Goal: Information Seeking & Learning: Understand process/instructions

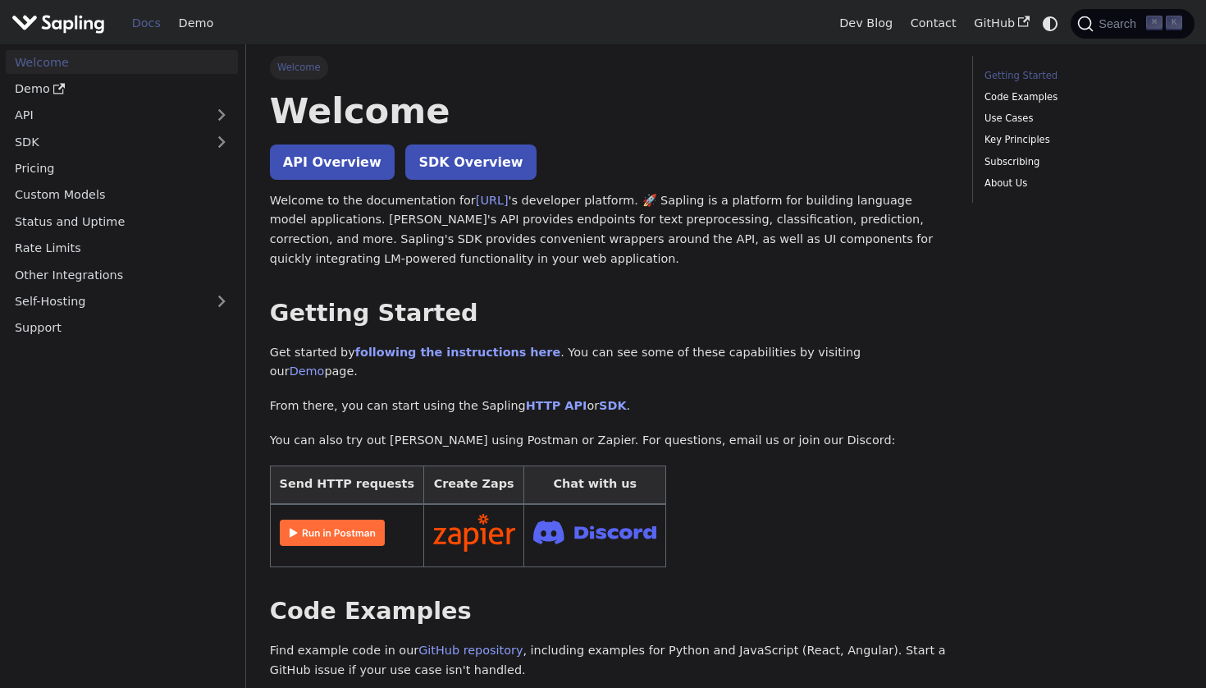
click at [376, 519] on img at bounding box center [332, 532] width 105 height 26
click at [464, 347] on link "following the instructions here" at bounding box center [457, 351] width 205 height 13
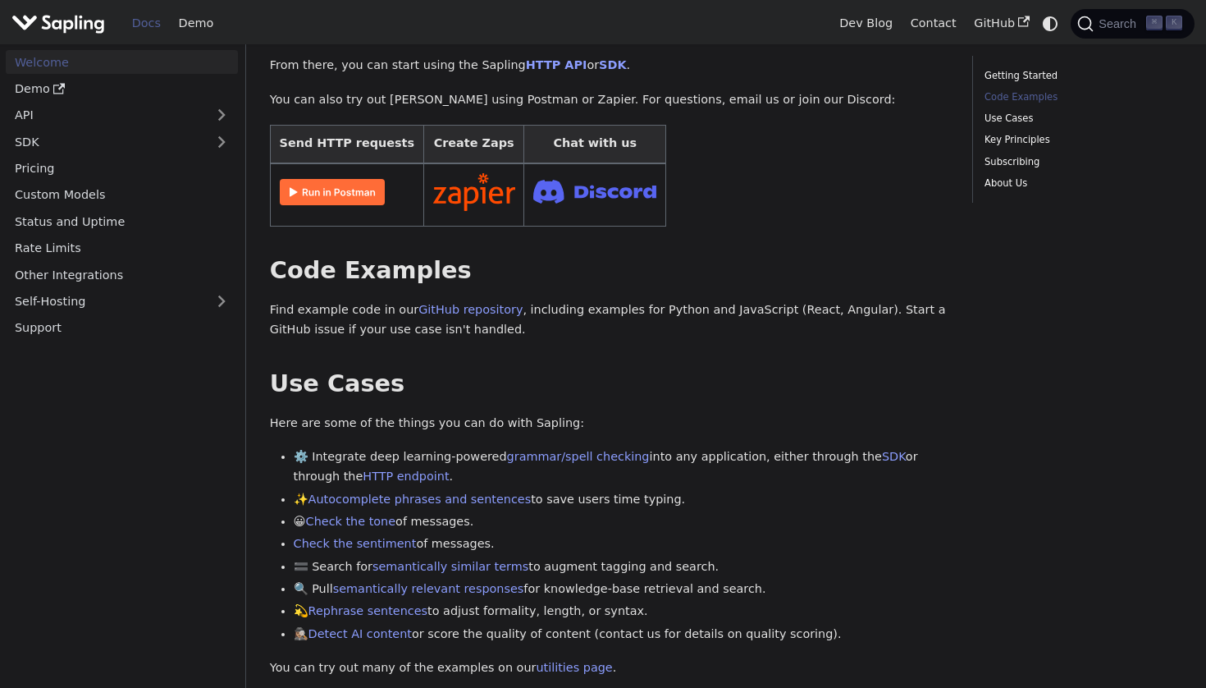
scroll to position [348, 0]
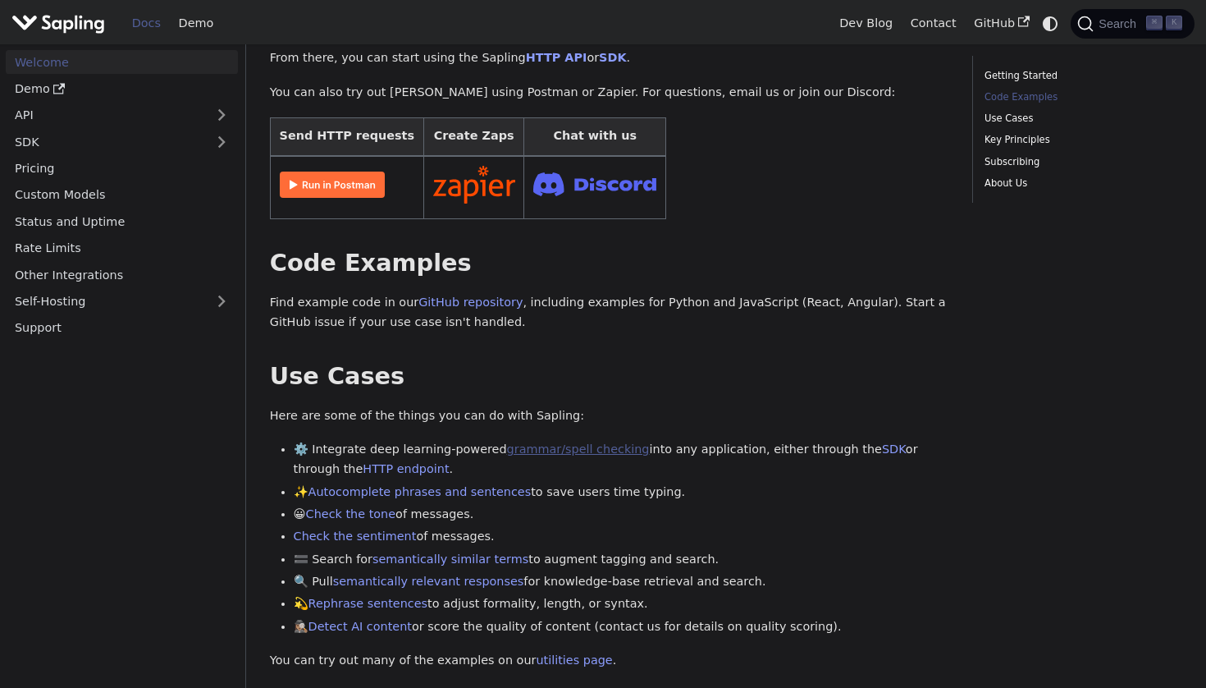
click at [541, 442] on link "grammar/spell checking" at bounding box center [578, 448] width 143 height 13
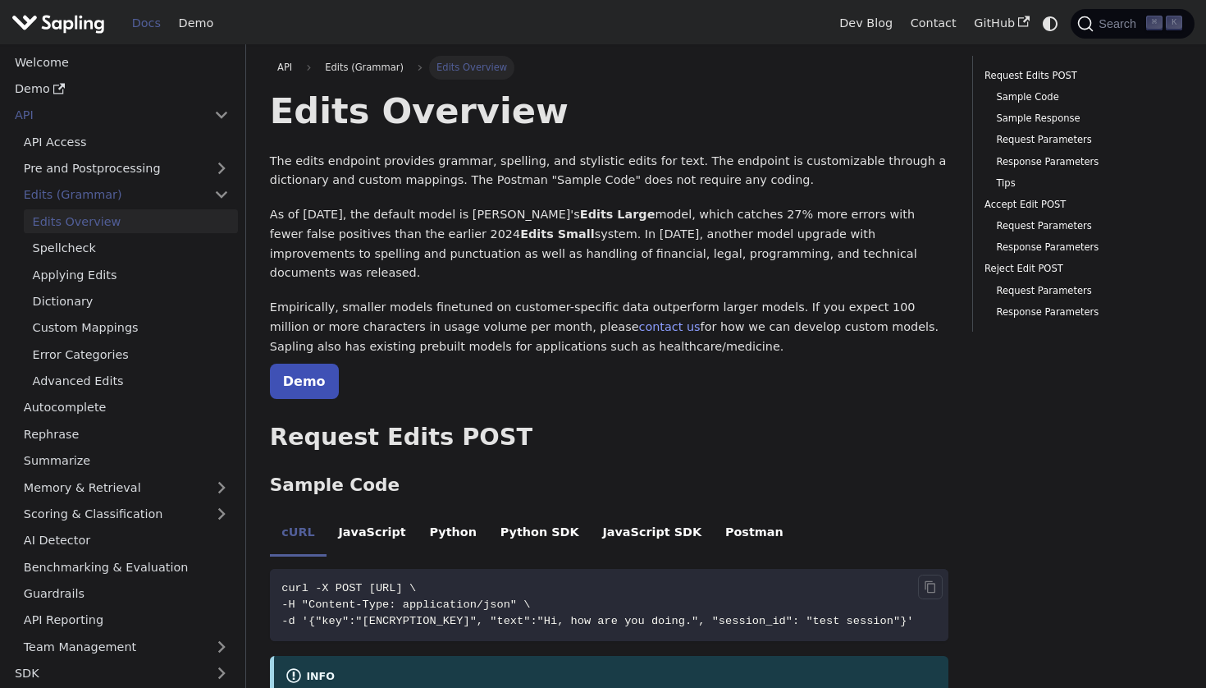
click at [338, 582] on span "curl -X POST https://api.sapling.ai/api/v1/edits \" at bounding box center [348, 588] width 135 height 12
drag, startPoint x: 369, startPoint y: 560, endPoint x: 606, endPoint y: 555, distance: 237.2
click at [416, 582] on span "curl -X POST https://api.sapling.ai/api/v1/edits \" at bounding box center [348, 588] width 135 height 12
copy span "https://api.sapling.ai/api/v1/edits"
click at [429, 511] on li "Python" at bounding box center [453, 534] width 71 height 46
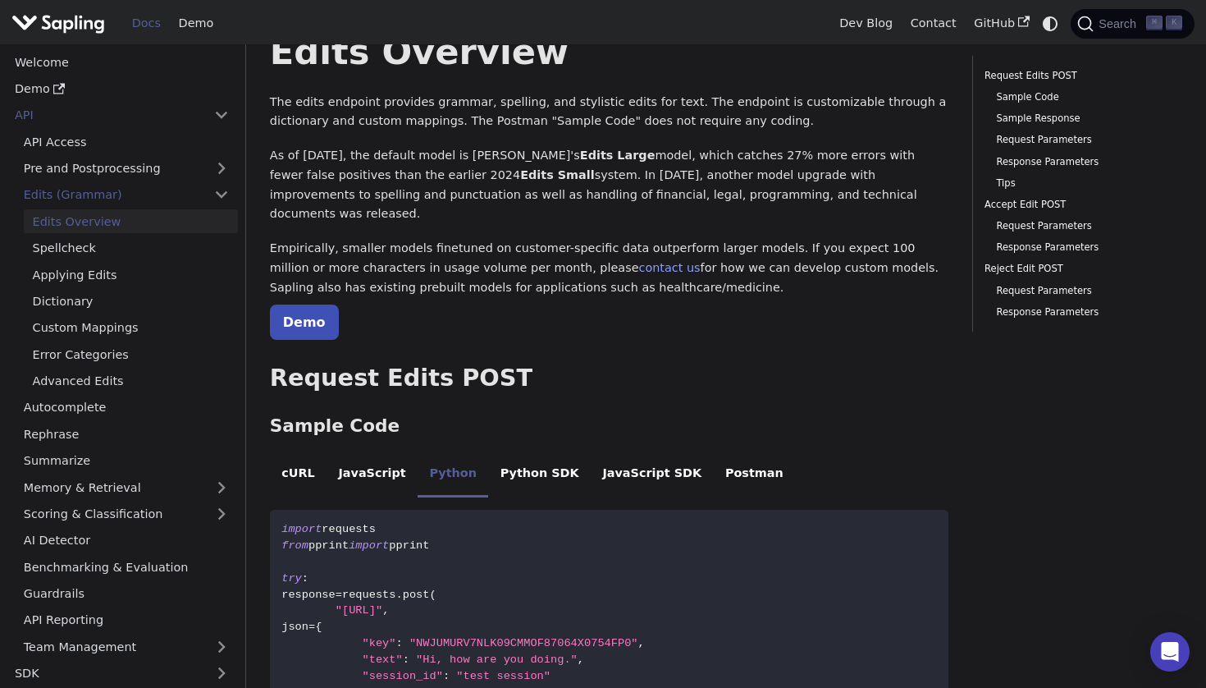
scroll to position [80, 0]
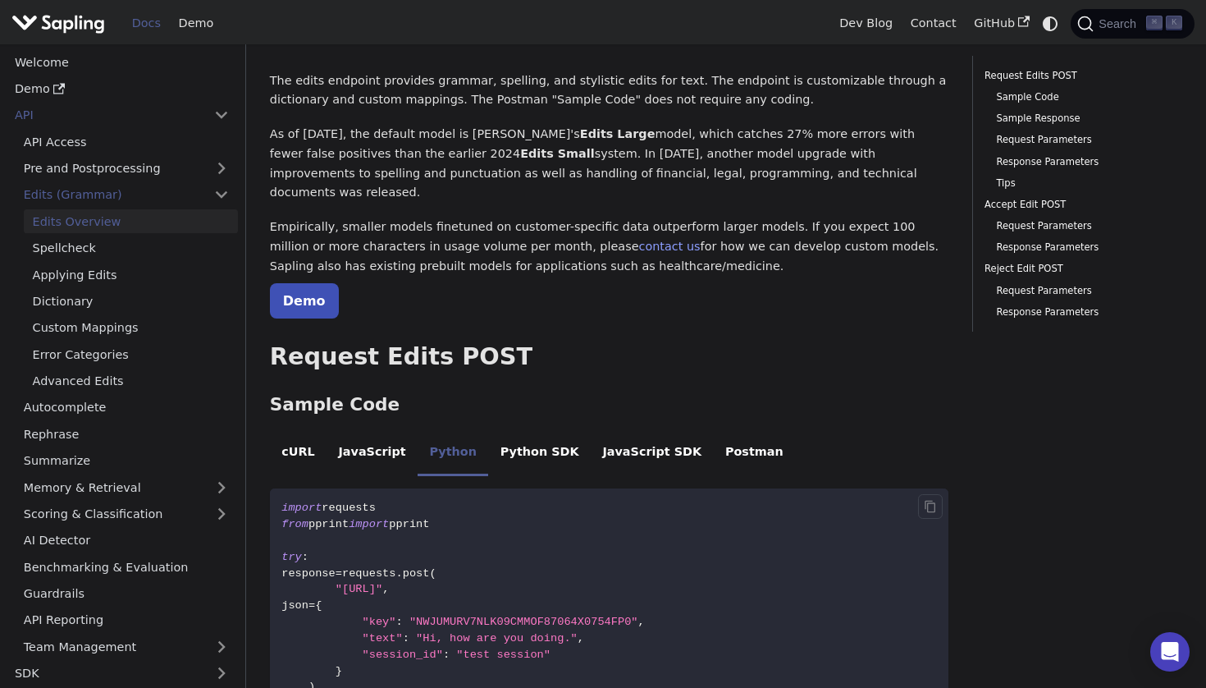
drag, startPoint x: 340, startPoint y: 555, endPoint x: 579, endPoint y: 556, distance: 239.6
click at [382, 583] on span ""https://api.sapling.ai/api/v1/edits"" at bounding box center [359, 589] width 47 height 12
copy span "https://api.sapling.ai/api/v1/edits"
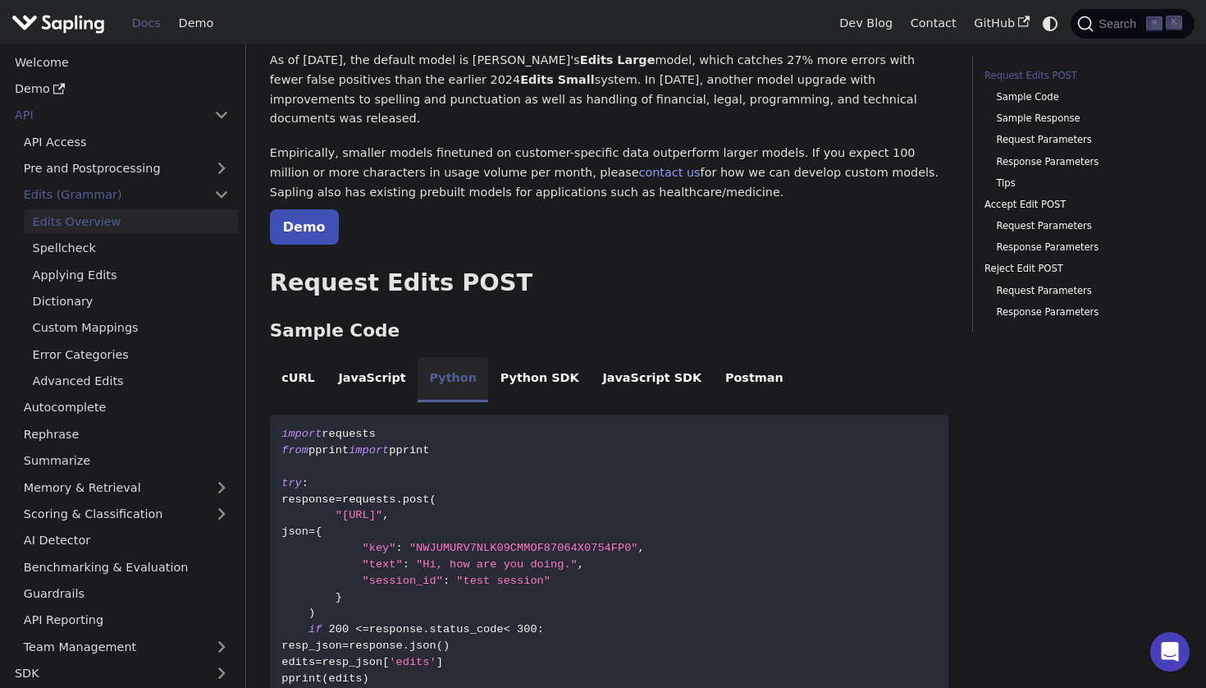
scroll to position [156, 0]
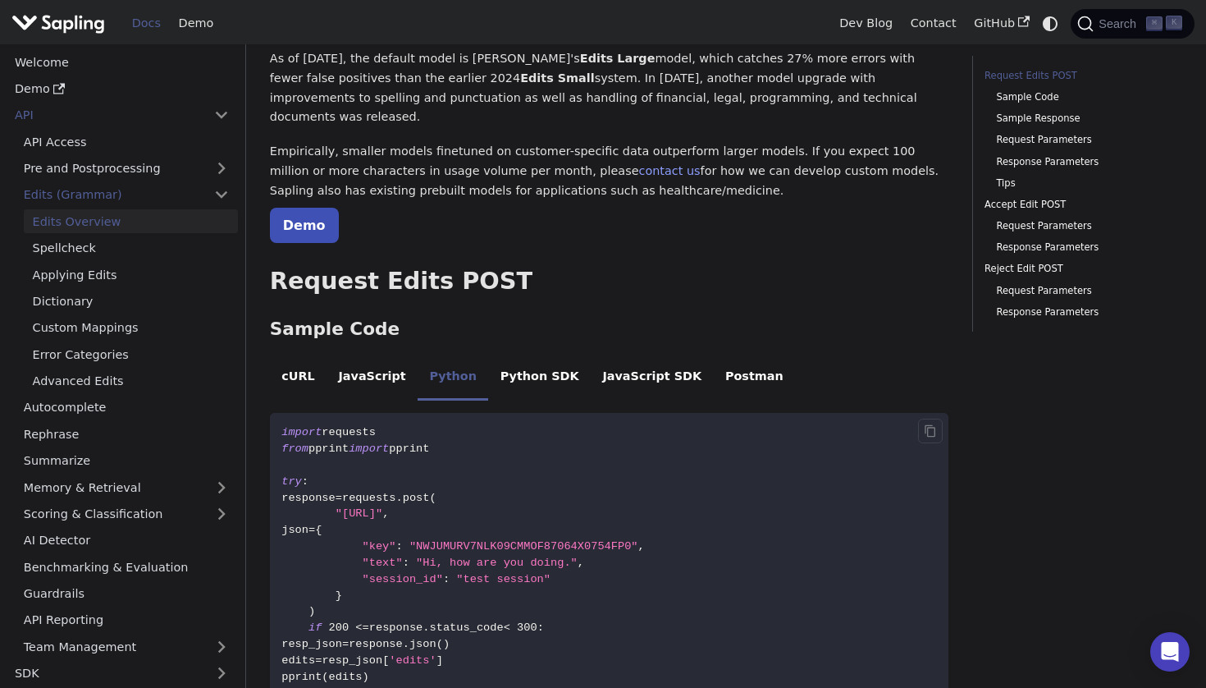
click at [455, 493] on code "import requests from pprint import pprint try : response = requests . post ( "h…" at bounding box center [609, 588] width 679 height 350
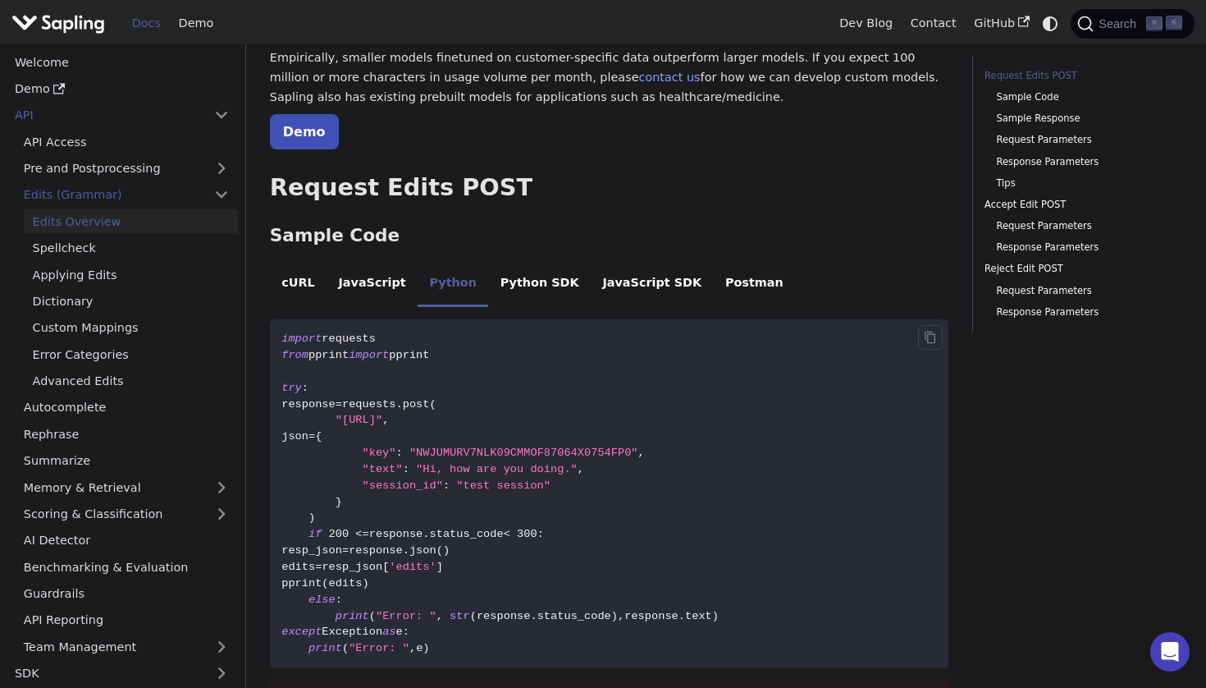
scroll to position [256, 0]
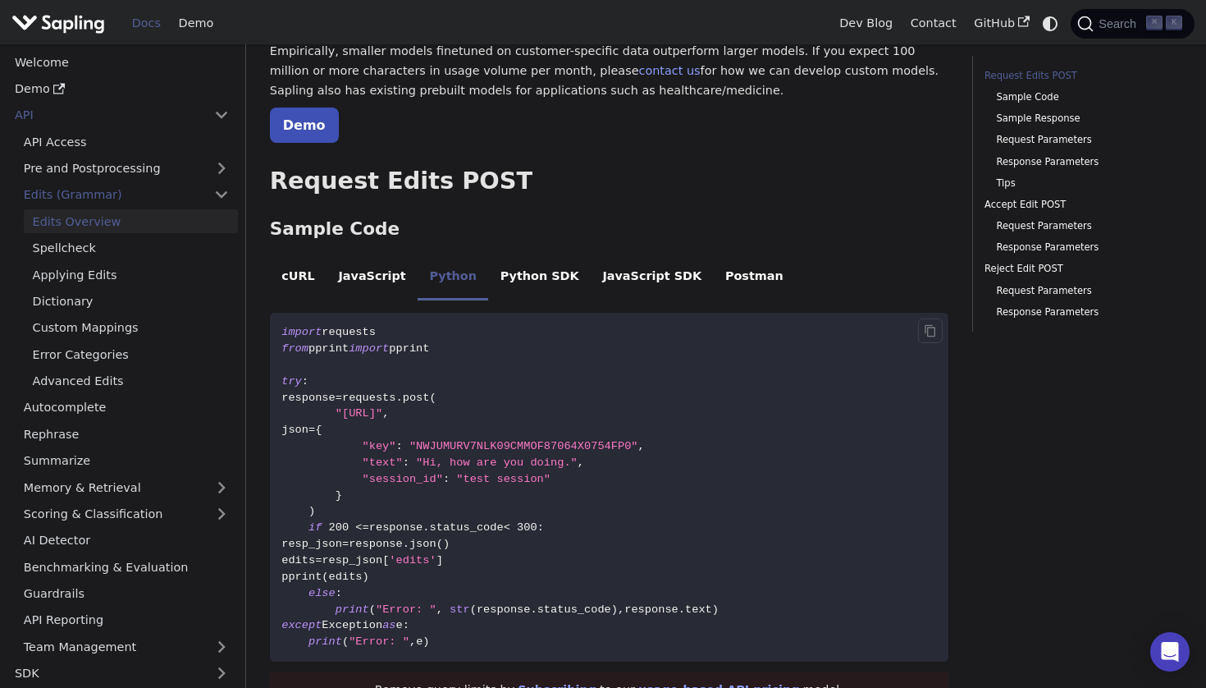
drag, startPoint x: 336, startPoint y: 394, endPoint x: 371, endPoint y: 437, distance: 56.0
click at [371, 437] on code "import requests from pprint import pprint try : response = requests . post ( "h…" at bounding box center [609, 488] width 679 height 350
click at [344, 459] on code "import requests from pprint import pprint try : response = requests . post ( "h…" at bounding box center [609, 488] width 679 height 350
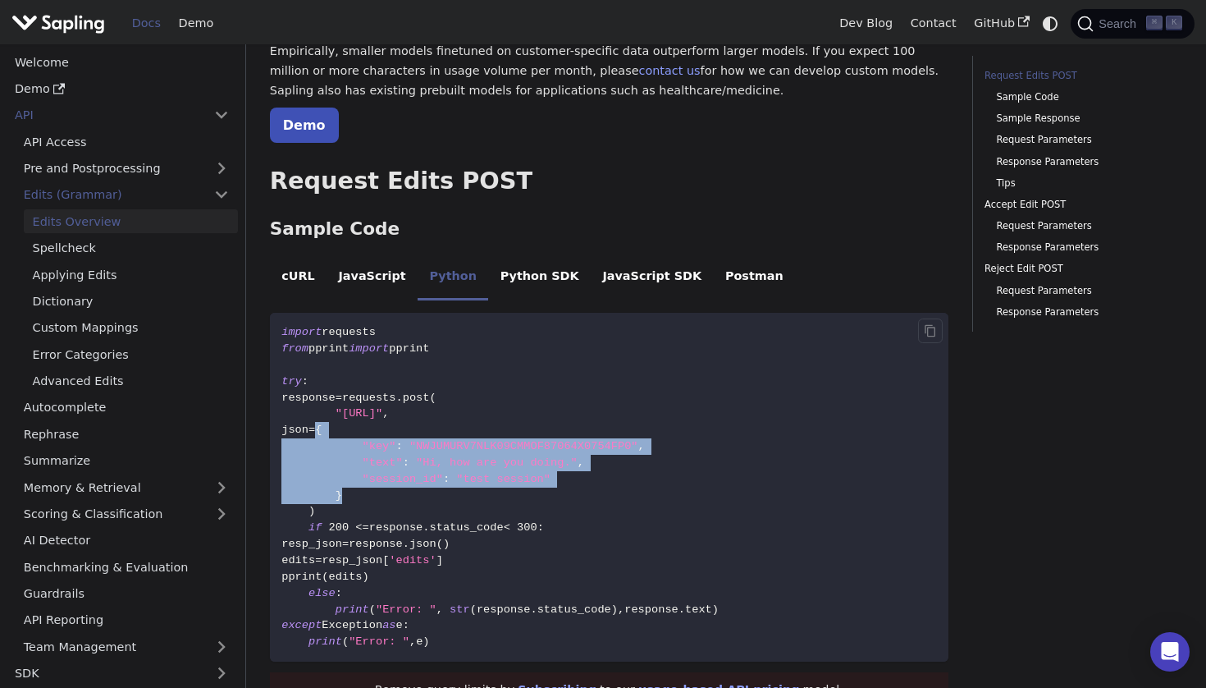
drag, startPoint x: 371, startPoint y: 399, endPoint x: 342, endPoint y: 462, distance: 69.4
click at [342, 462] on code "import requests from pprint import pprint try : response = requests . post ( "h…" at bounding box center [609, 488] width 679 height 350
copy code "{ "key" : "NWJUMURV7NLK09CMMOF87064X0754FP0" , "text" : "Hi, how are you doing.…"
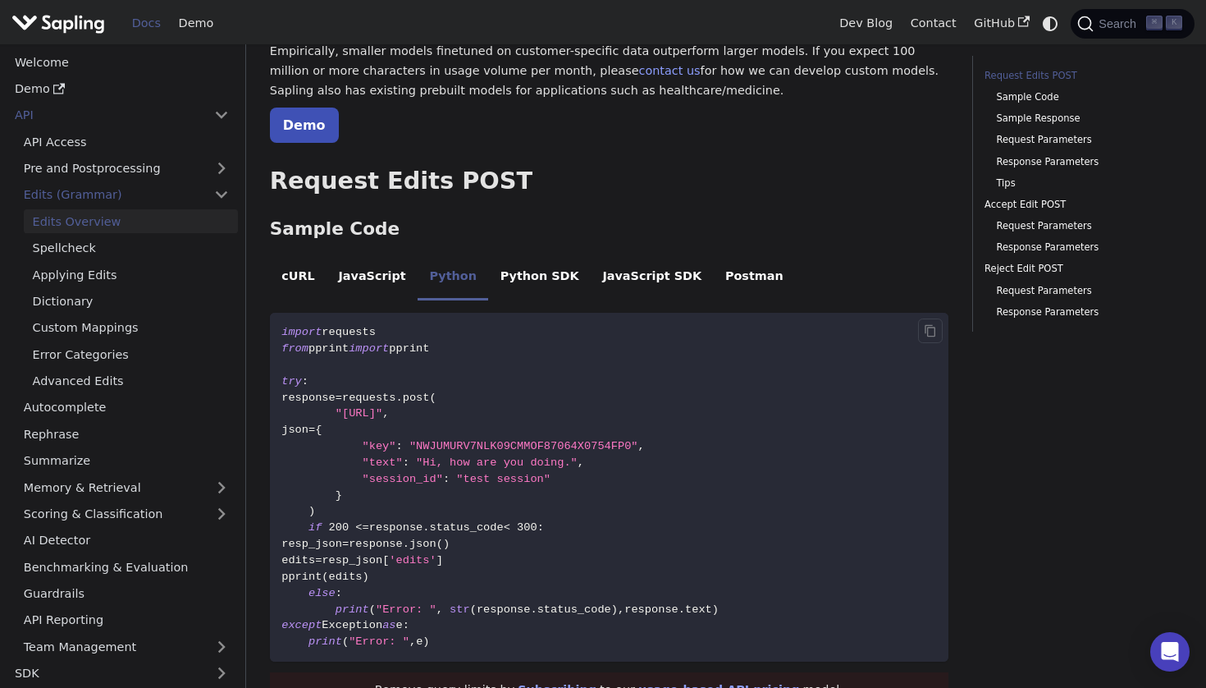
click at [430, 391] on span "post" at bounding box center [416, 397] width 27 height 12
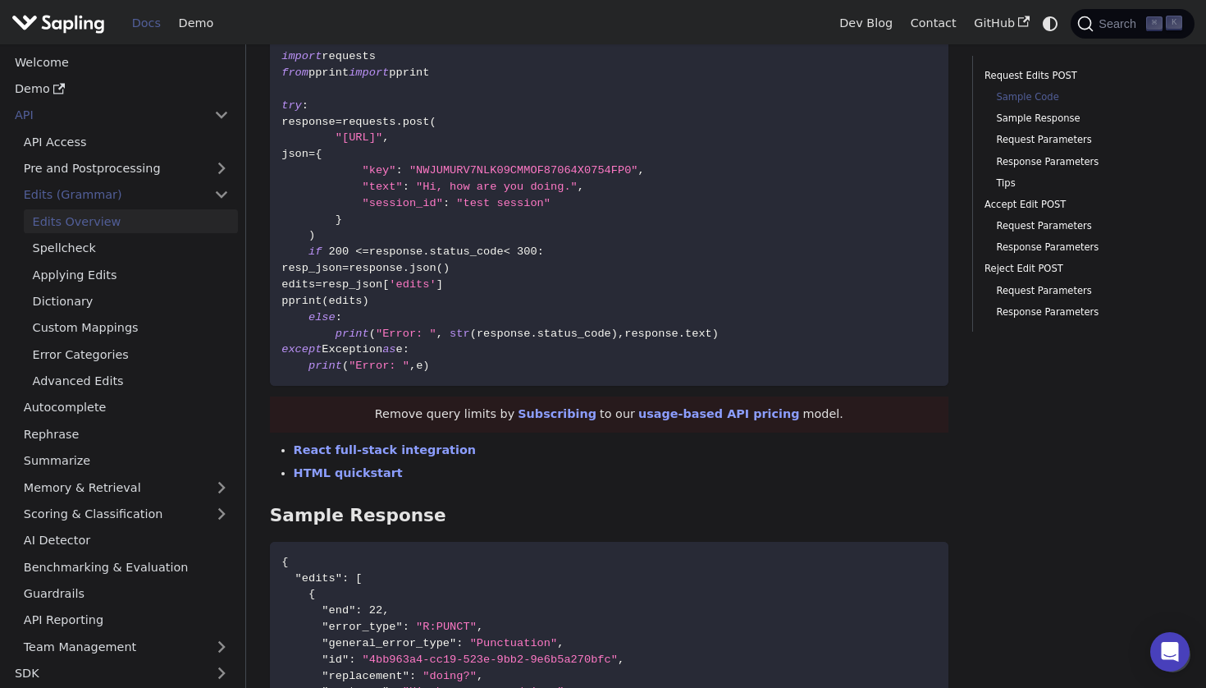
scroll to position [526, 0]
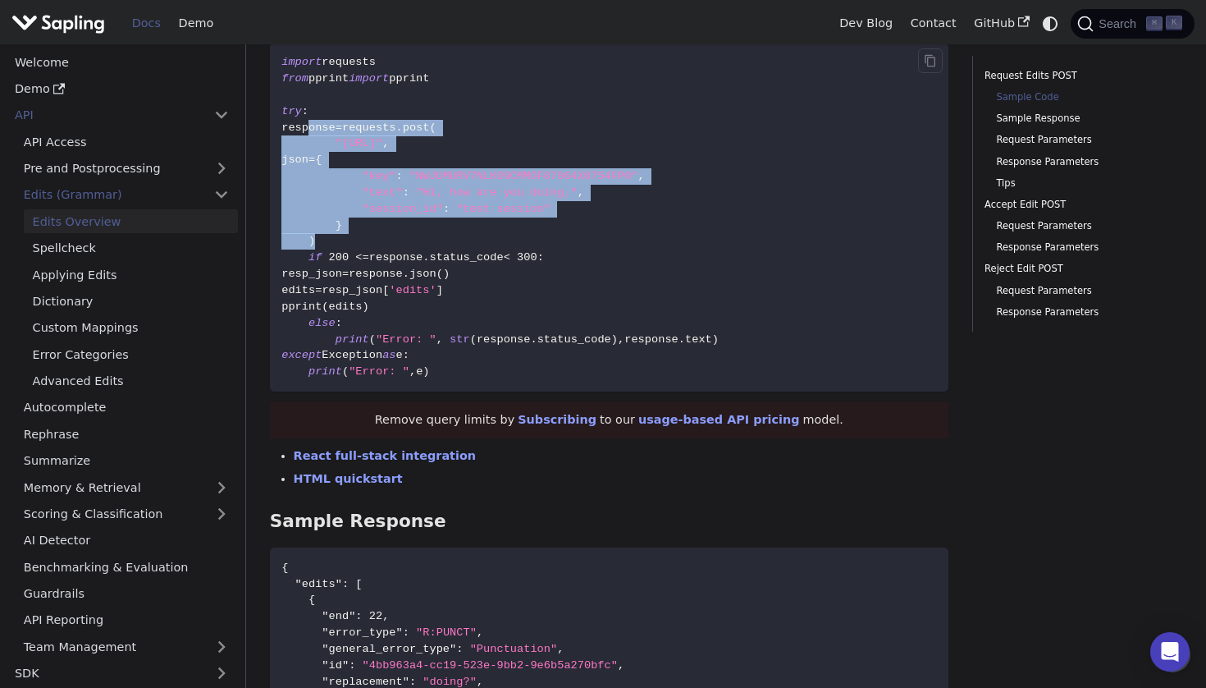
drag, startPoint x: 308, startPoint y: 94, endPoint x: 385, endPoint y: 201, distance: 131.1
click at [385, 201] on code "import requests from pprint import pprint try : response = requests . post ( "h…" at bounding box center [609, 218] width 679 height 350
copy code "response = requests . post ( "https://api.sapling.ai/api/v1/edits" , json = { "…"
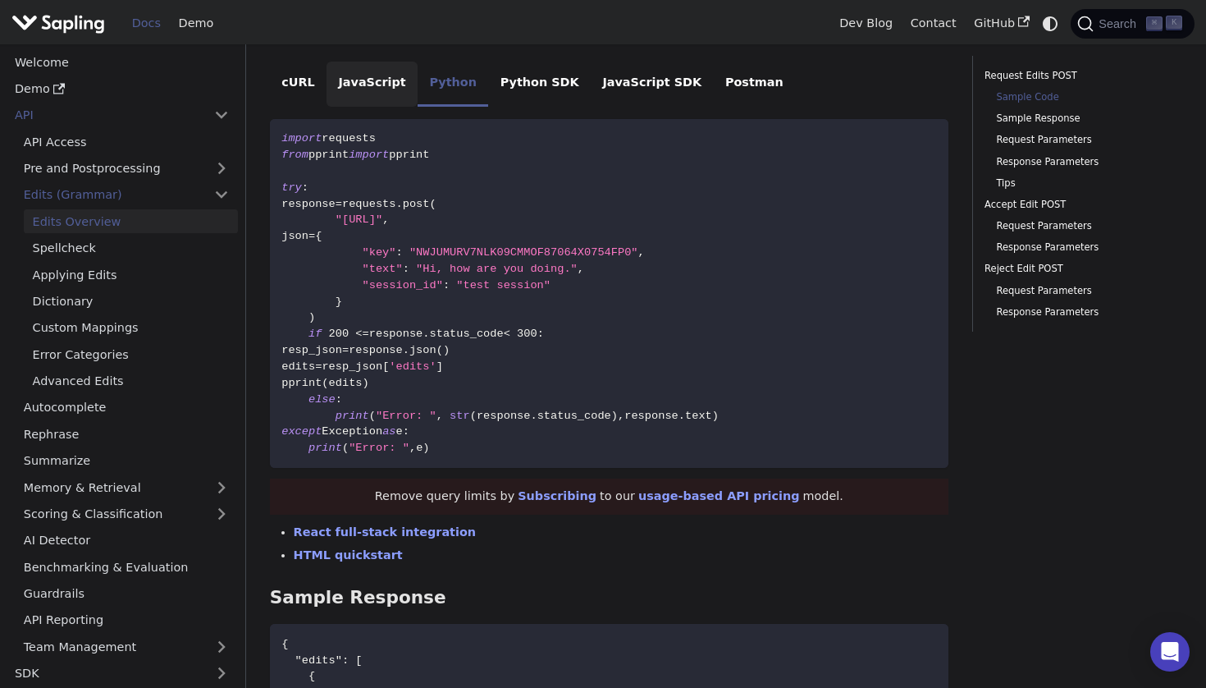
scroll to position [557, 0]
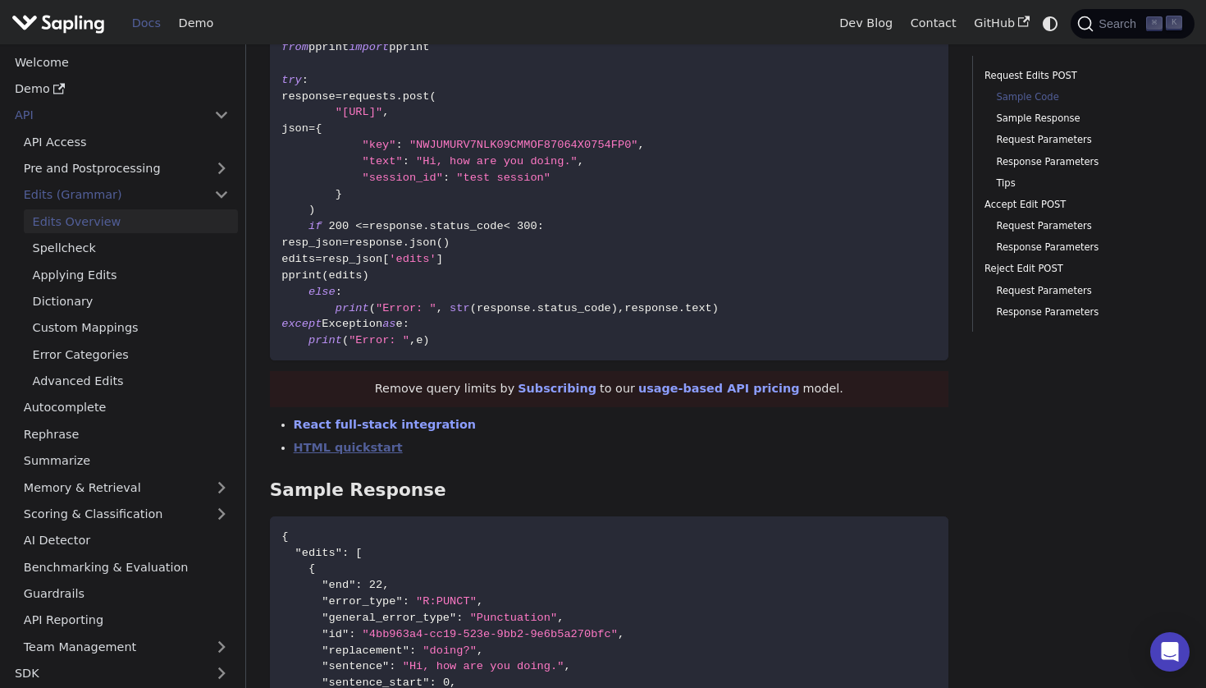
click at [370, 441] on link "HTML quickstart" at bounding box center [348, 447] width 109 height 13
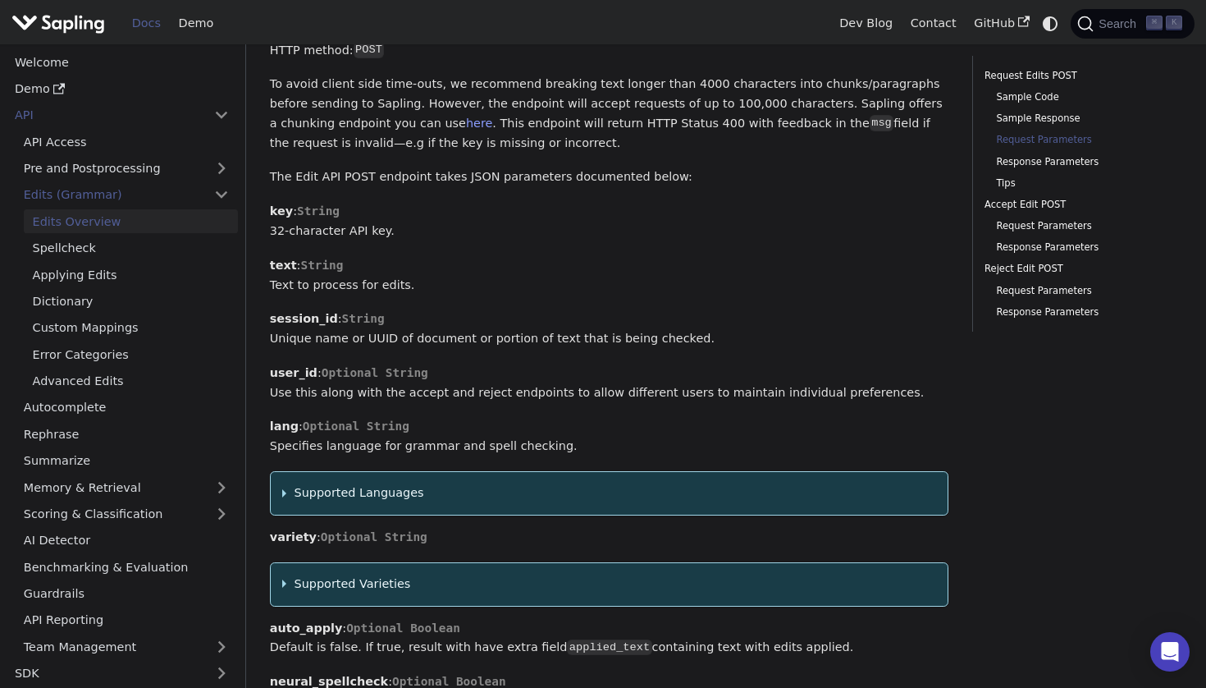
scroll to position [1391, 0]
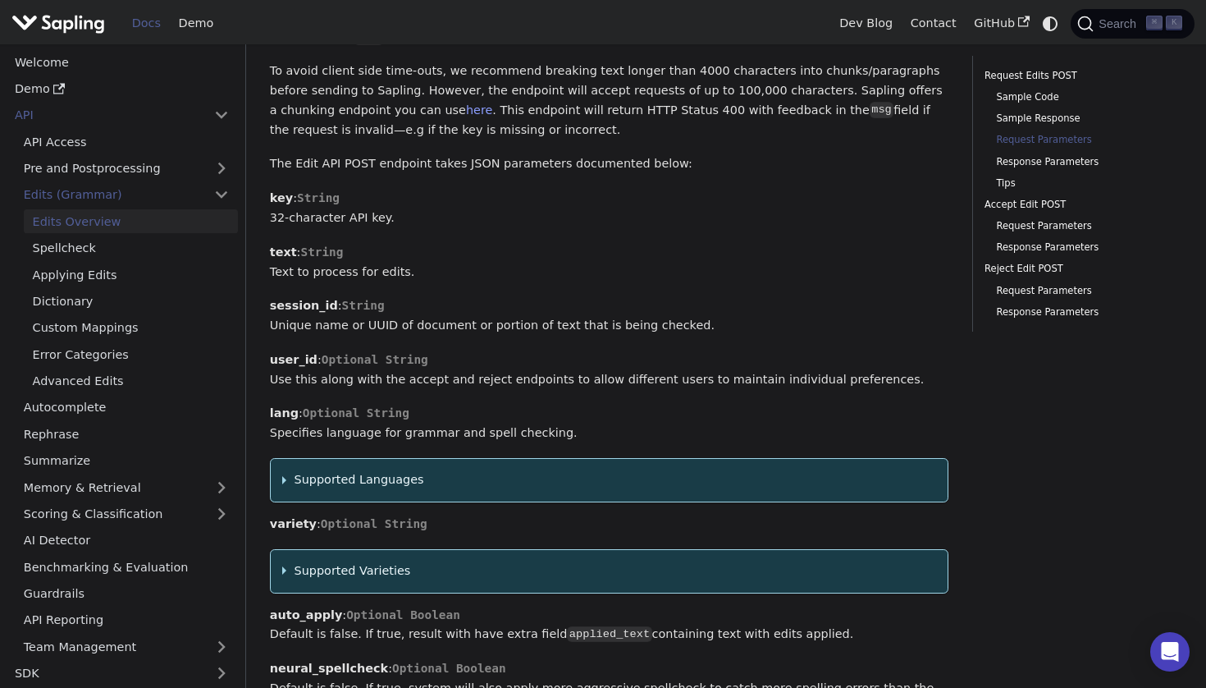
click at [359, 561] on summary "Supported Varieties" at bounding box center [608, 571] width 653 height 20
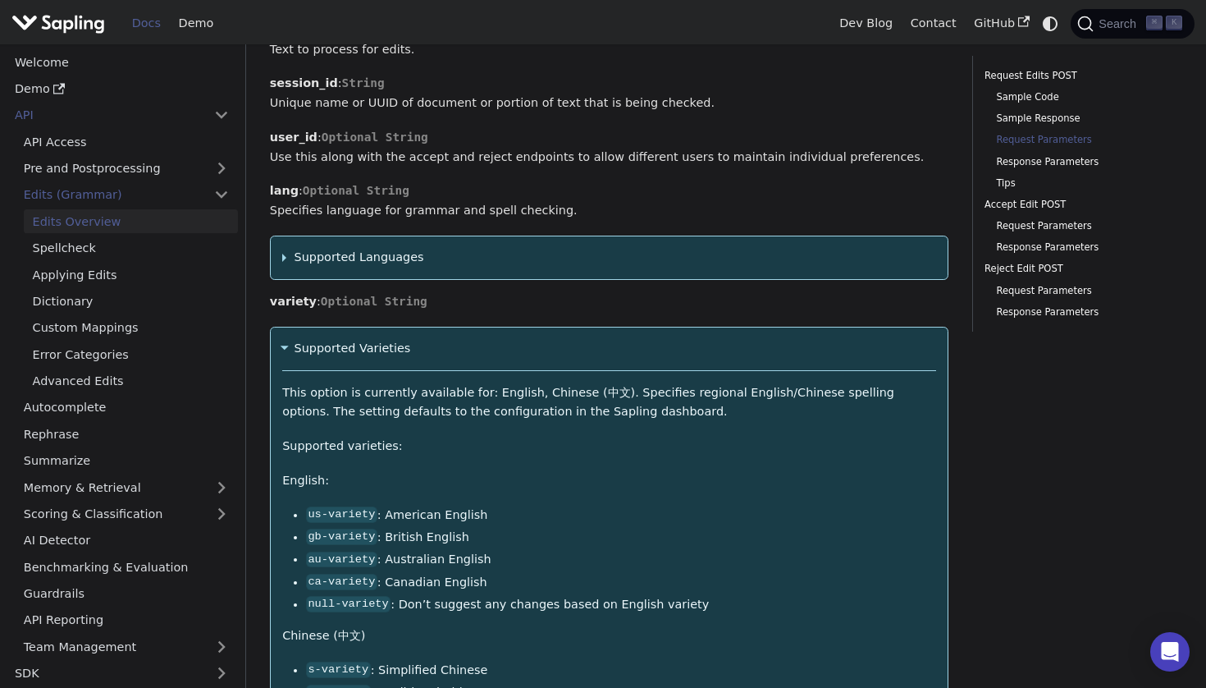
scroll to position [1627, 0]
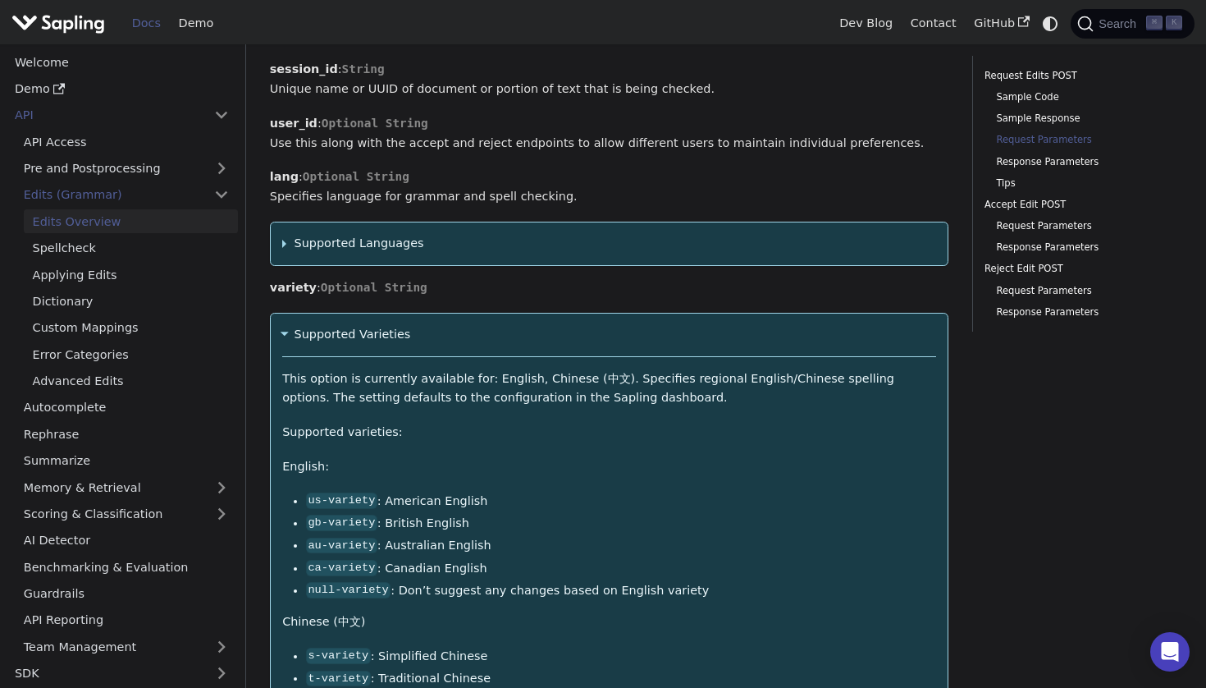
click at [356, 325] on summary "Supported Varieties" at bounding box center [608, 335] width 653 height 20
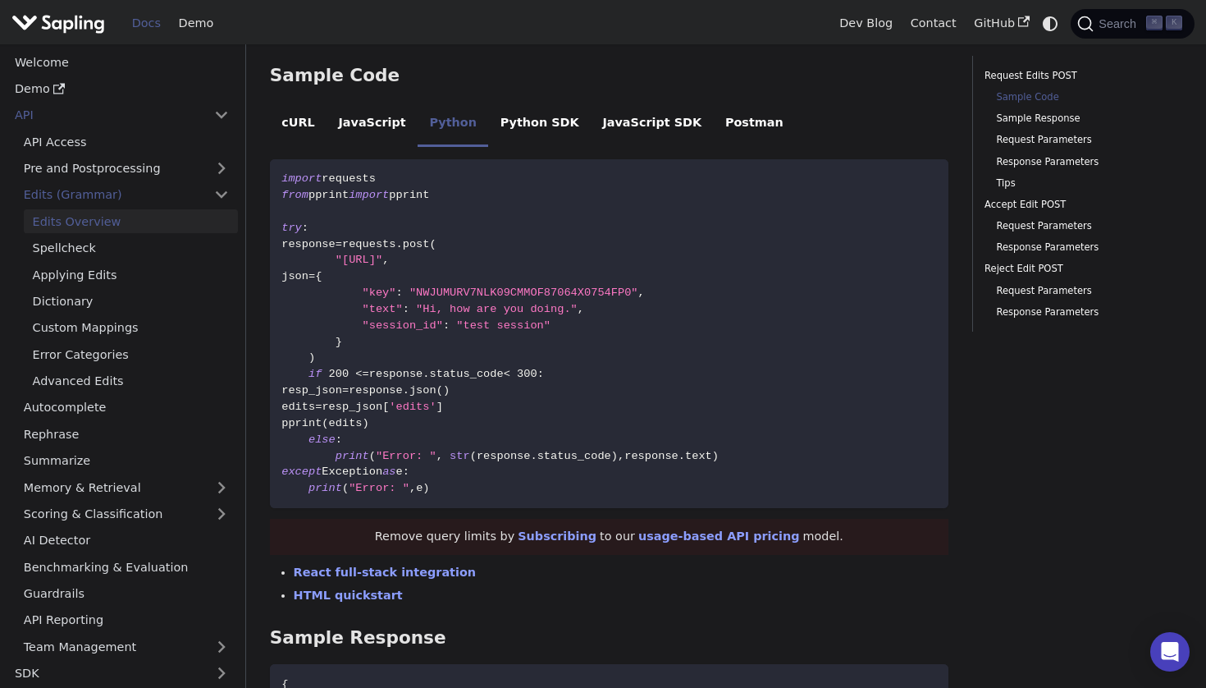
scroll to position [503, 0]
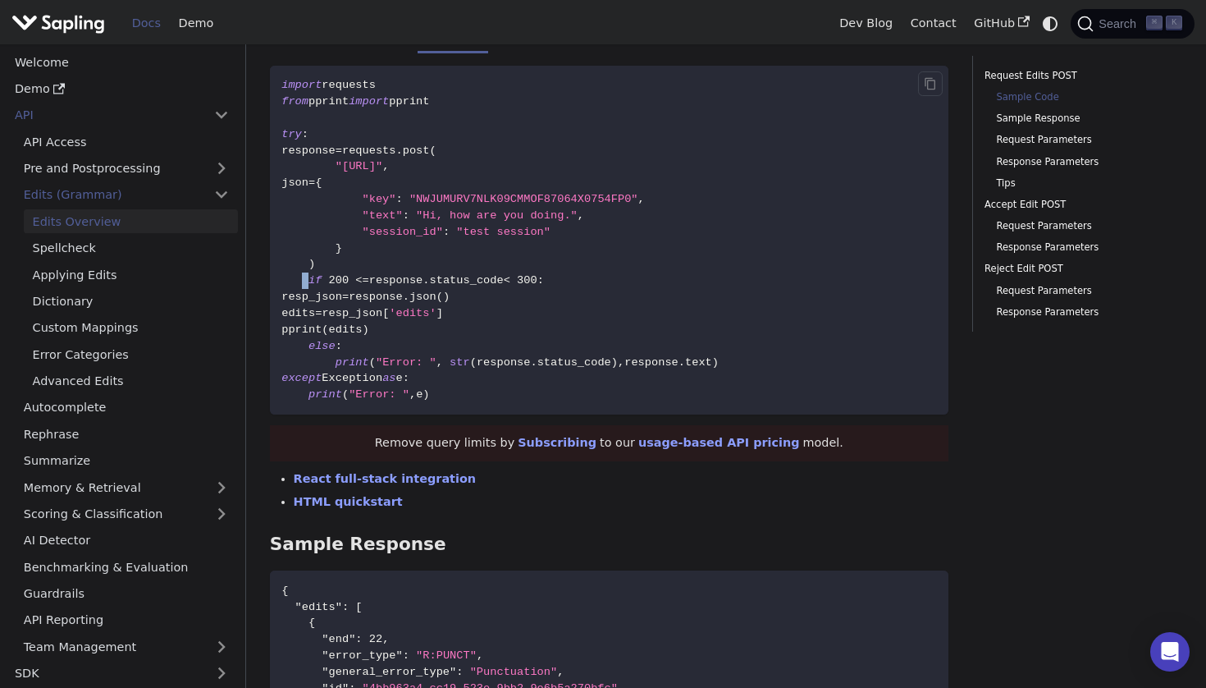
click at [311, 274] on span "if 200 <= response . status_code < 300 :" at bounding box center [412, 280] width 263 height 12
click at [310, 274] on span "if" at bounding box center [314, 280] width 13 height 12
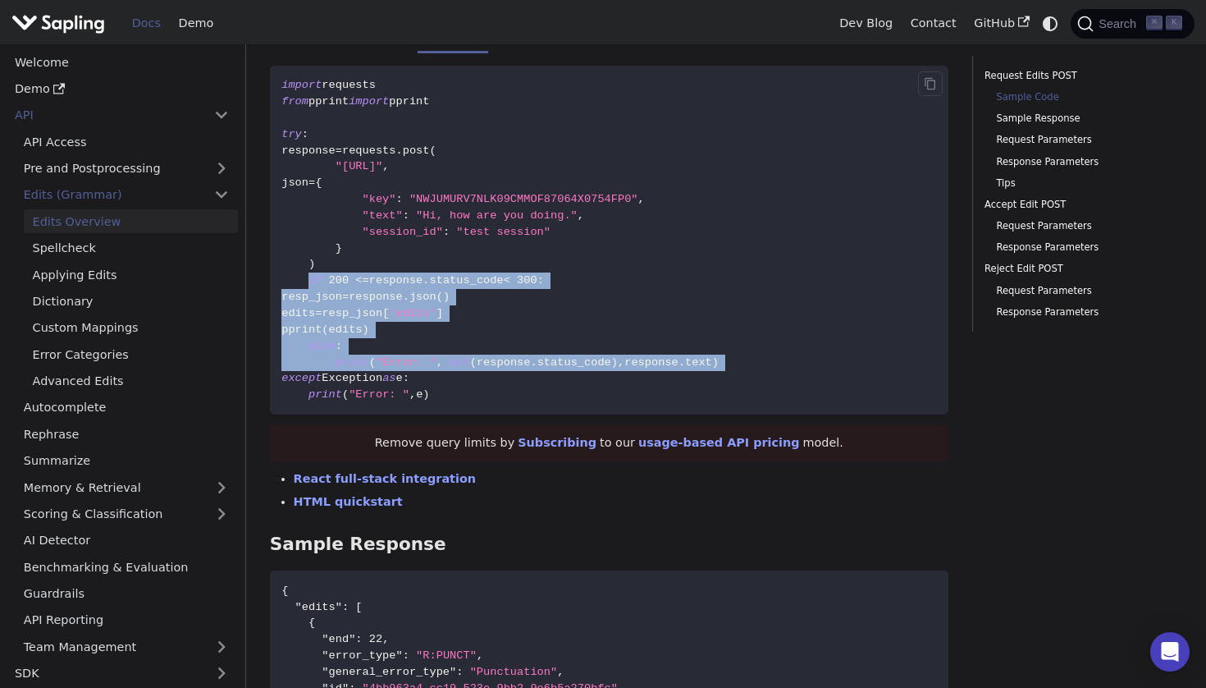
drag, startPoint x: 310, startPoint y: 243, endPoint x: 755, endPoint y: 324, distance: 452.1
click at [755, 324] on code "import requests from pprint import pprint try : response = requests . post ( "h…" at bounding box center [609, 241] width 679 height 350
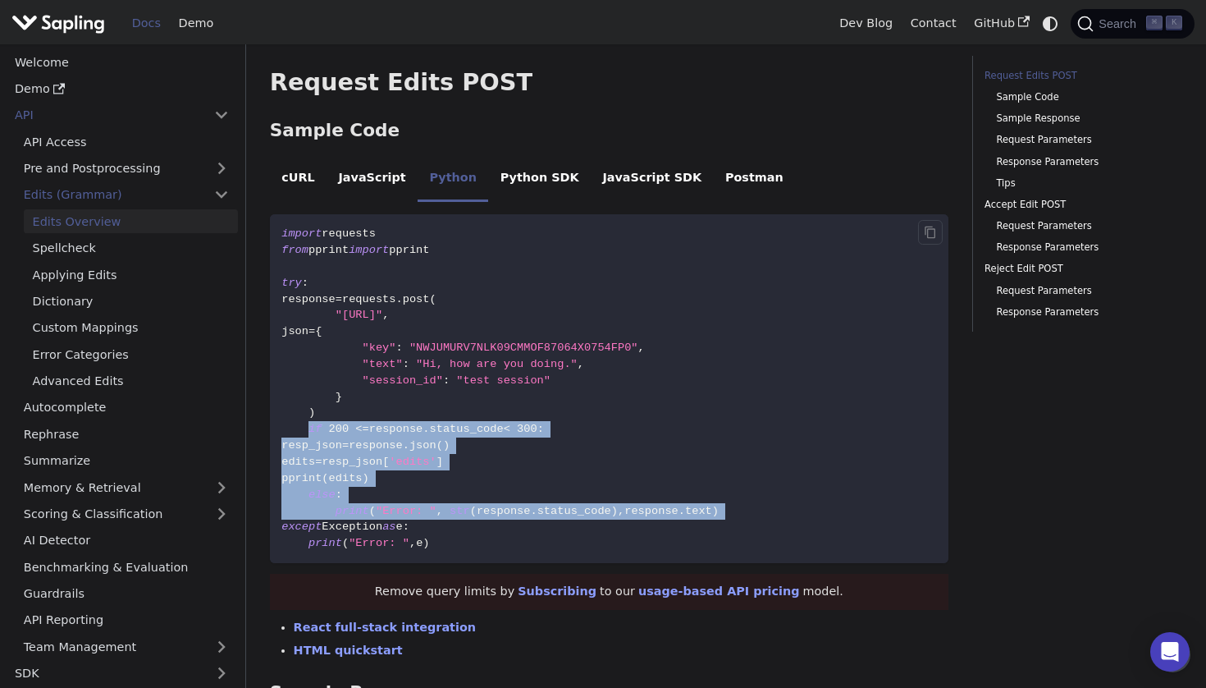
scroll to position [325, 0]
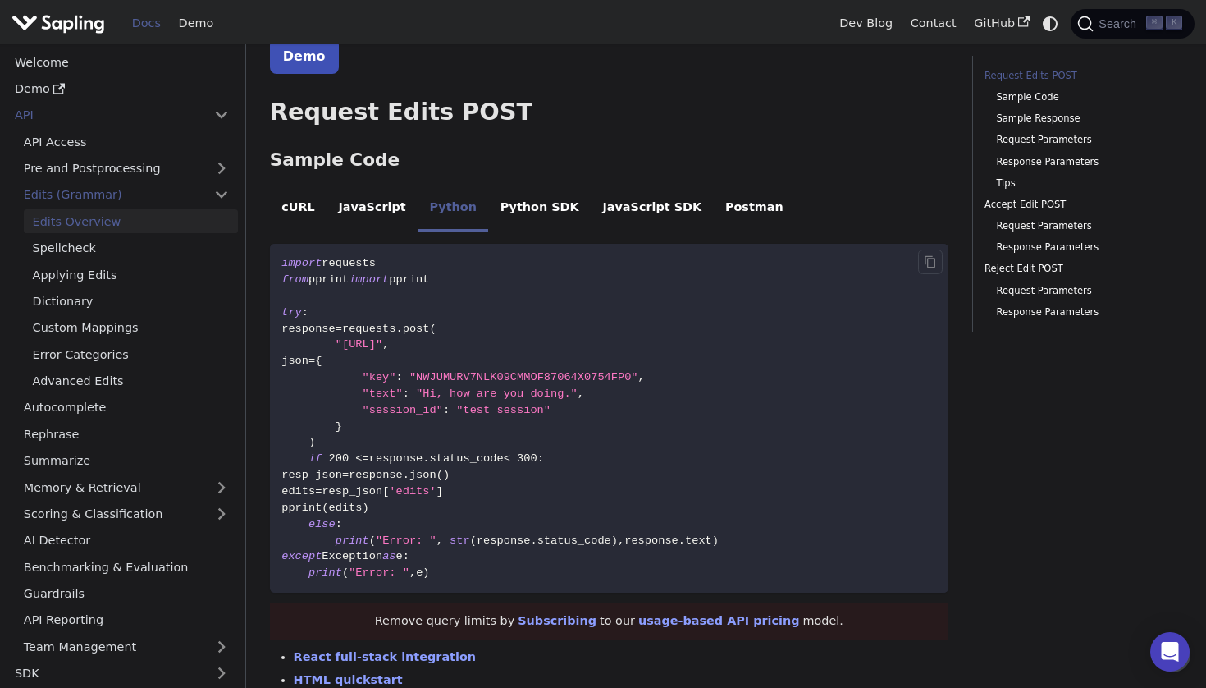
click at [436, 371] on span ""NWJUMURV7NLK09CMMOF87064X0754FP0"" at bounding box center [523, 377] width 229 height 12
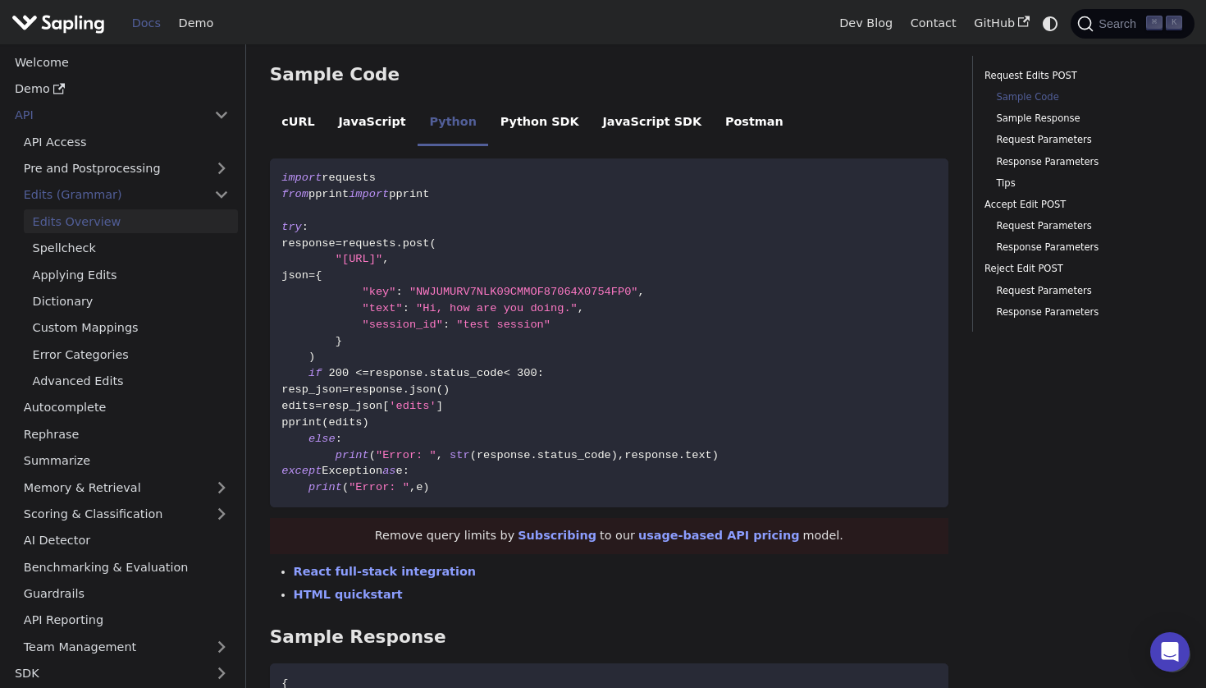
scroll to position [84, 0]
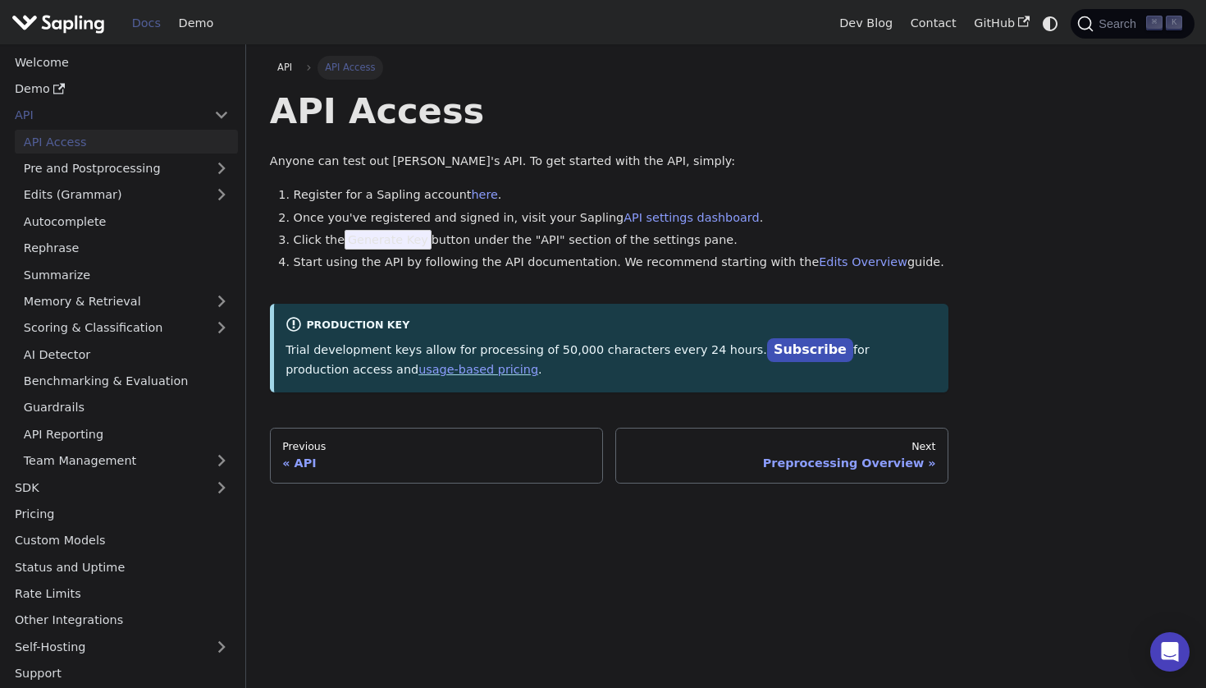
click at [459, 194] on li "Register for a Sapling account here ." at bounding box center [621, 195] width 655 height 20
click at [471, 190] on link "here" at bounding box center [484, 194] width 26 height 13
click at [473, 194] on link "here" at bounding box center [484, 194] width 26 height 13
